Goal: Information Seeking & Learning: Learn about a topic

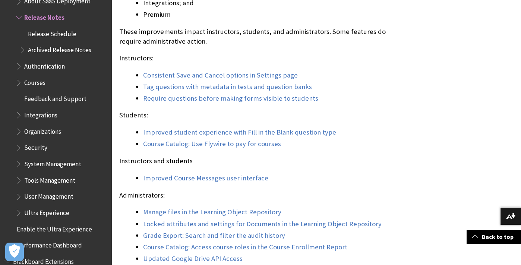
scroll to position [732, 0]
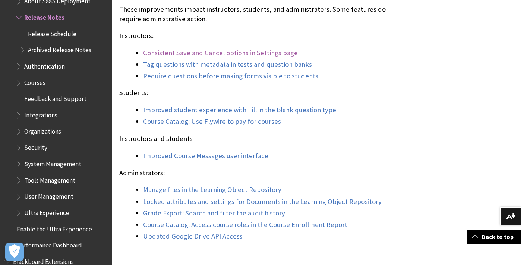
click at [160, 57] on link "Consistent Save and Cancel options in Settings page" at bounding box center [220, 52] width 155 height 9
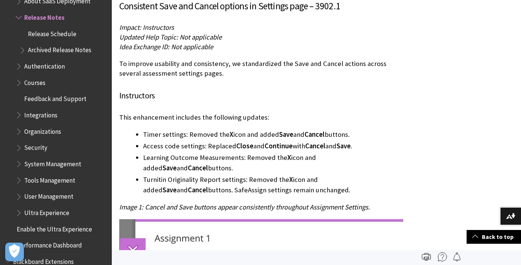
scroll to position [2984, 0]
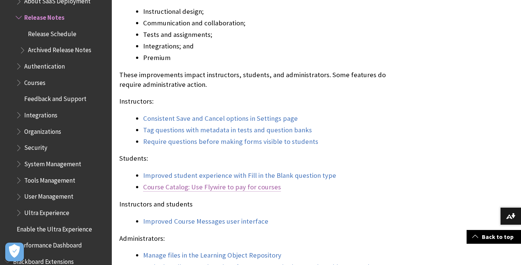
scroll to position [667, 0]
click at [208, 146] on link "Require questions before making forms visible to students" at bounding box center [230, 141] width 175 height 9
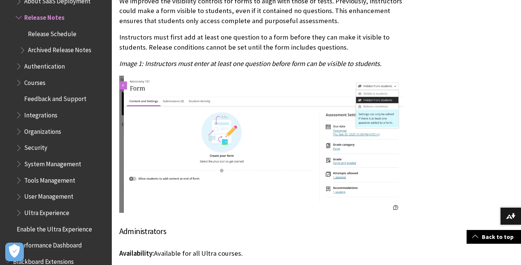
scroll to position [5093, 0]
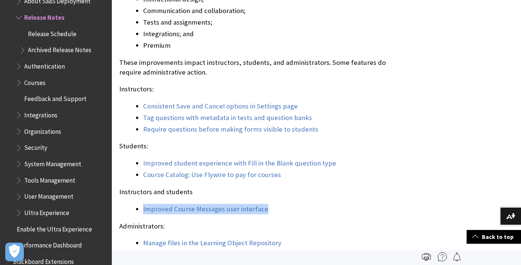
scroll to position [672, 0]
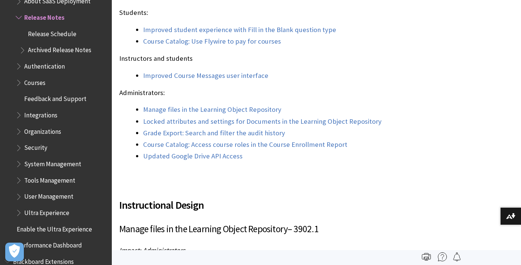
scroll to position [837, 0]
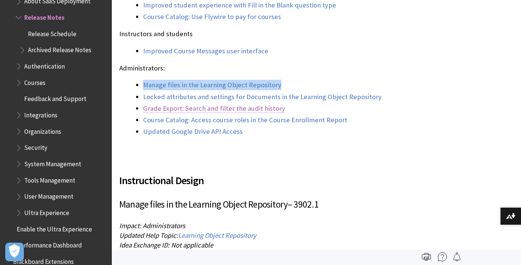
click at [172, 113] on link "Grade Export: Search and filter the audit history" at bounding box center [214, 108] width 142 height 9
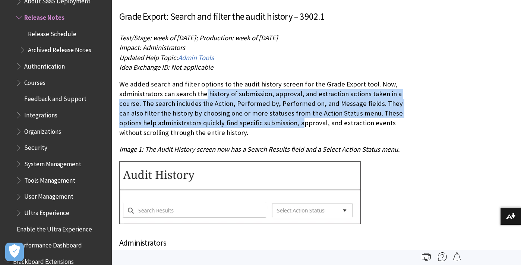
drag, startPoint x: 205, startPoint y: 85, endPoint x: 267, endPoint y: 109, distance: 65.8
click at [298, 115] on p "We added search and filter options to the audit history screen for the Grade Ex…" at bounding box center [261, 108] width 284 height 58
click at [198, 105] on p "We added search and filter options to the audit history screen for the Grade Ex…" at bounding box center [261, 108] width 284 height 58
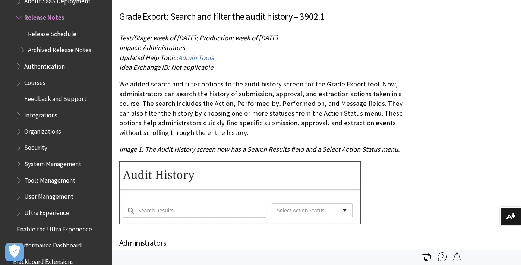
drag, startPoint x: 122, startPoint y: 73, endPoint x: 253, endPoint y: 118, distance: 138.9
click at [253, 118] on p "We added search and filter options to the audit history screen for the Grade Ex…" at bounding box center [261, 108] width 284 height 58
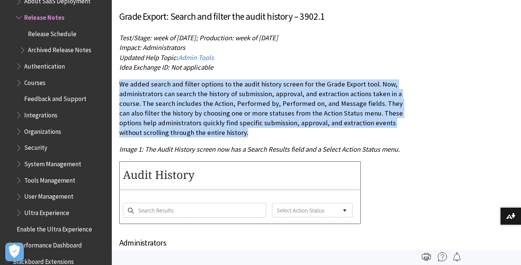
drag, startPoint x: 248, startPoint y: 124, endPoint x: 117, endPoint y: 78, distance: 138.7
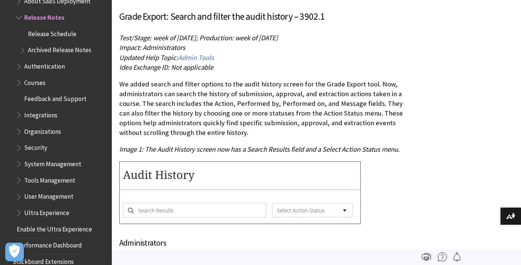
click at [149, 83] on p "We added search and filter options to the audit history screen for the Grade Ex…" at bounding box center [261, 108] width 284 height 58
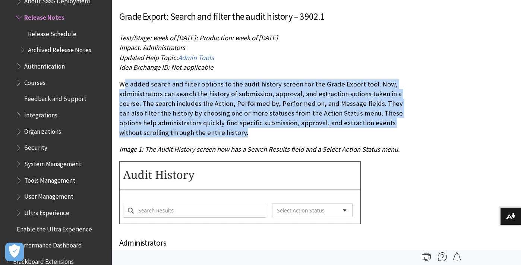
drag, startPoint x: 122, startPoint y: 70, endPoint x: 307, endPoint y: 118, distance: 191.3
click at [331, 122] on p "We added search and filter options to the audit history screen for the Grade Ex…" at bounding box center [261, 108] width 284 height 58
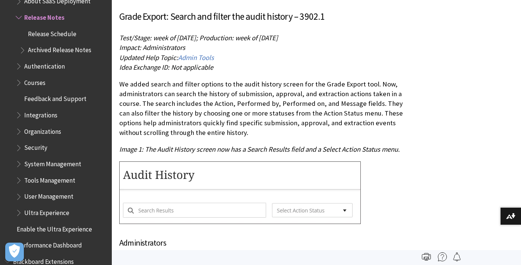
click at [248, 121] on p "We added search and filter options to the audit history screen for the Grade Ex…" at bounding box center [261, 108] width 284 height 58
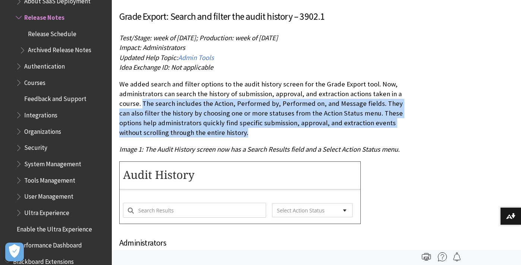
drag, startPoint x: 247, startPoint y: 124, endPoint x: 143, endPoint y: 92, distance: 108.2
click at [143, 92] on p "We added search and filter options to the audit history screen for the Grade Ex…" at bounding box center [261, 108] width 284 height 58
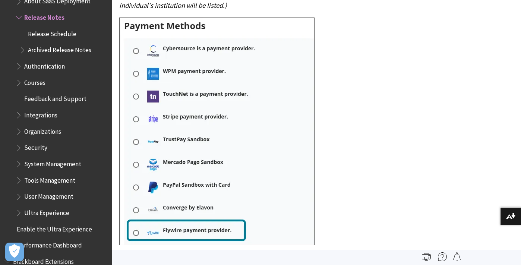
scroll to position [7099, 0]
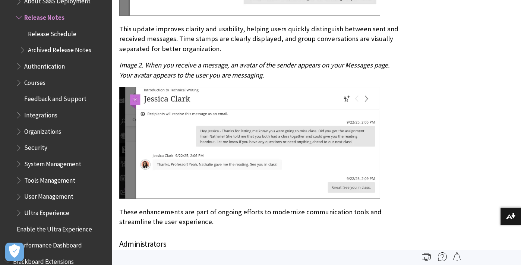
scroll to position [2621, 0]
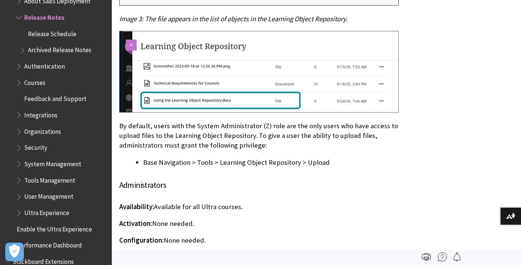
scroll to position [1444, 0]
